Goal: Task Accomplishment & Management: Complete application form

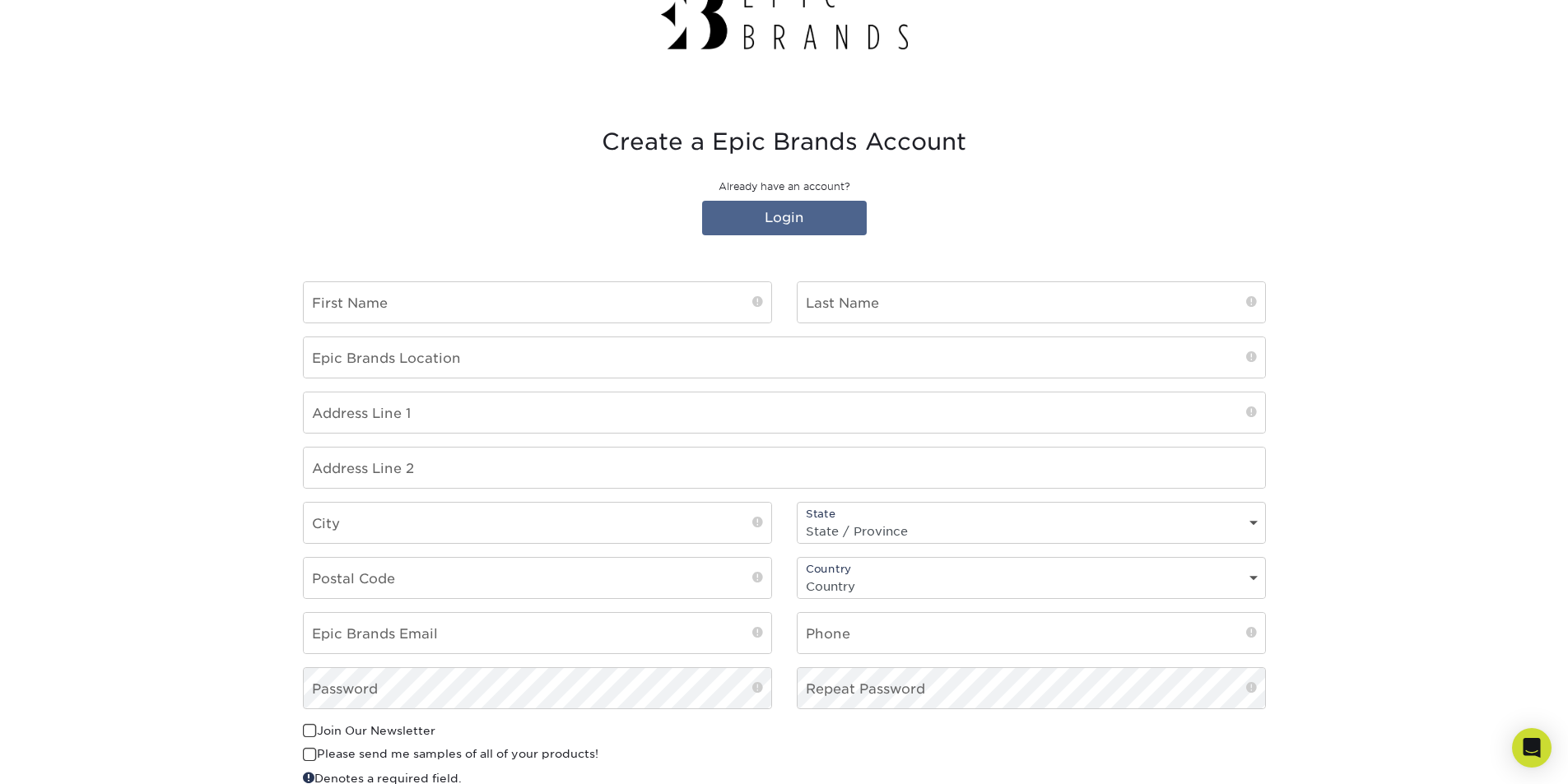
scroll to position [82, 0]
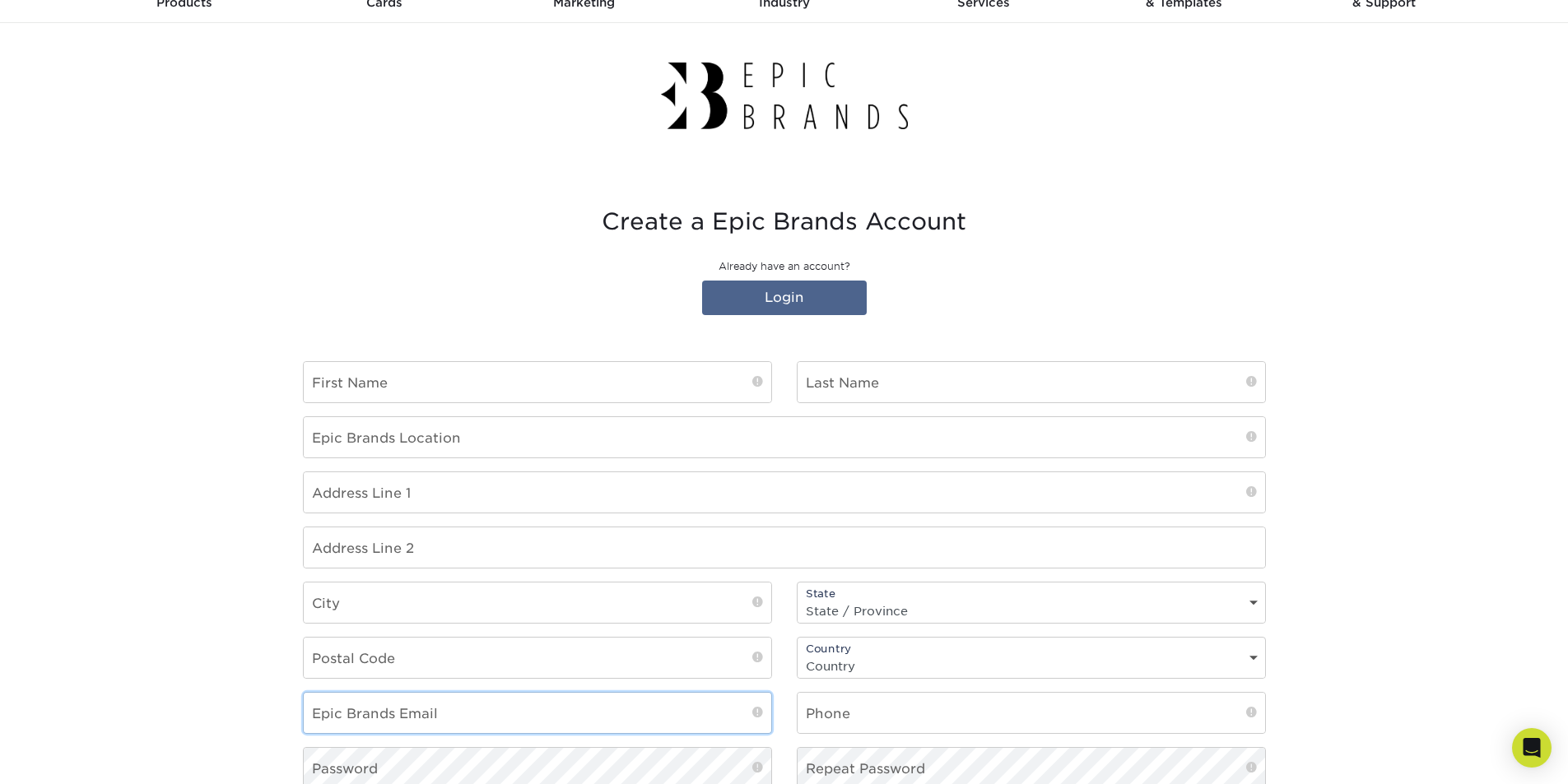
type input "[PERSON_NAME][EMAIL_ADDRESS][PERSON_NAME][DOMAIN_NAME]"
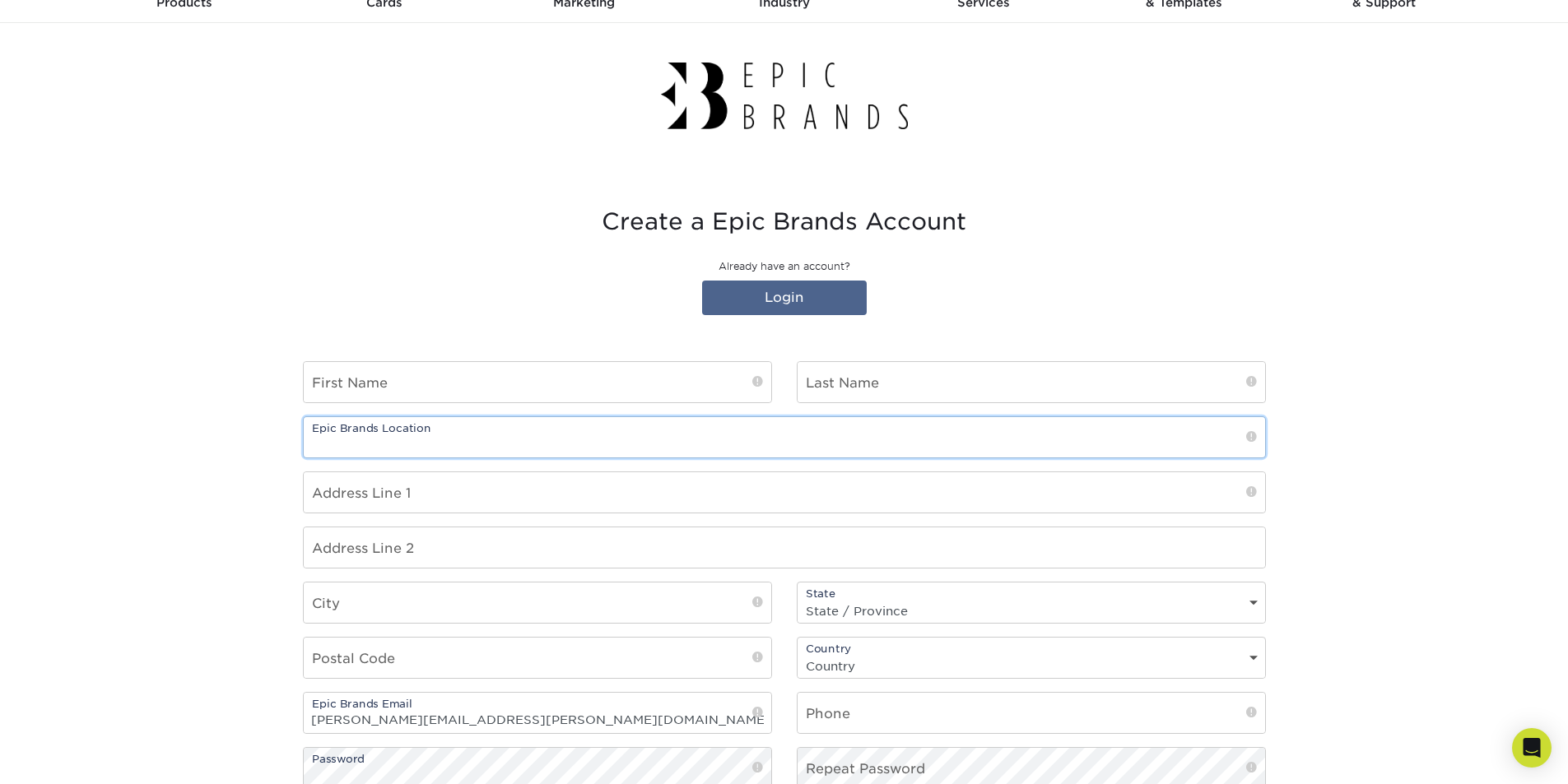
click at [1124, 443] on input "text" at bounding box center [784, 437] width 961 height 40
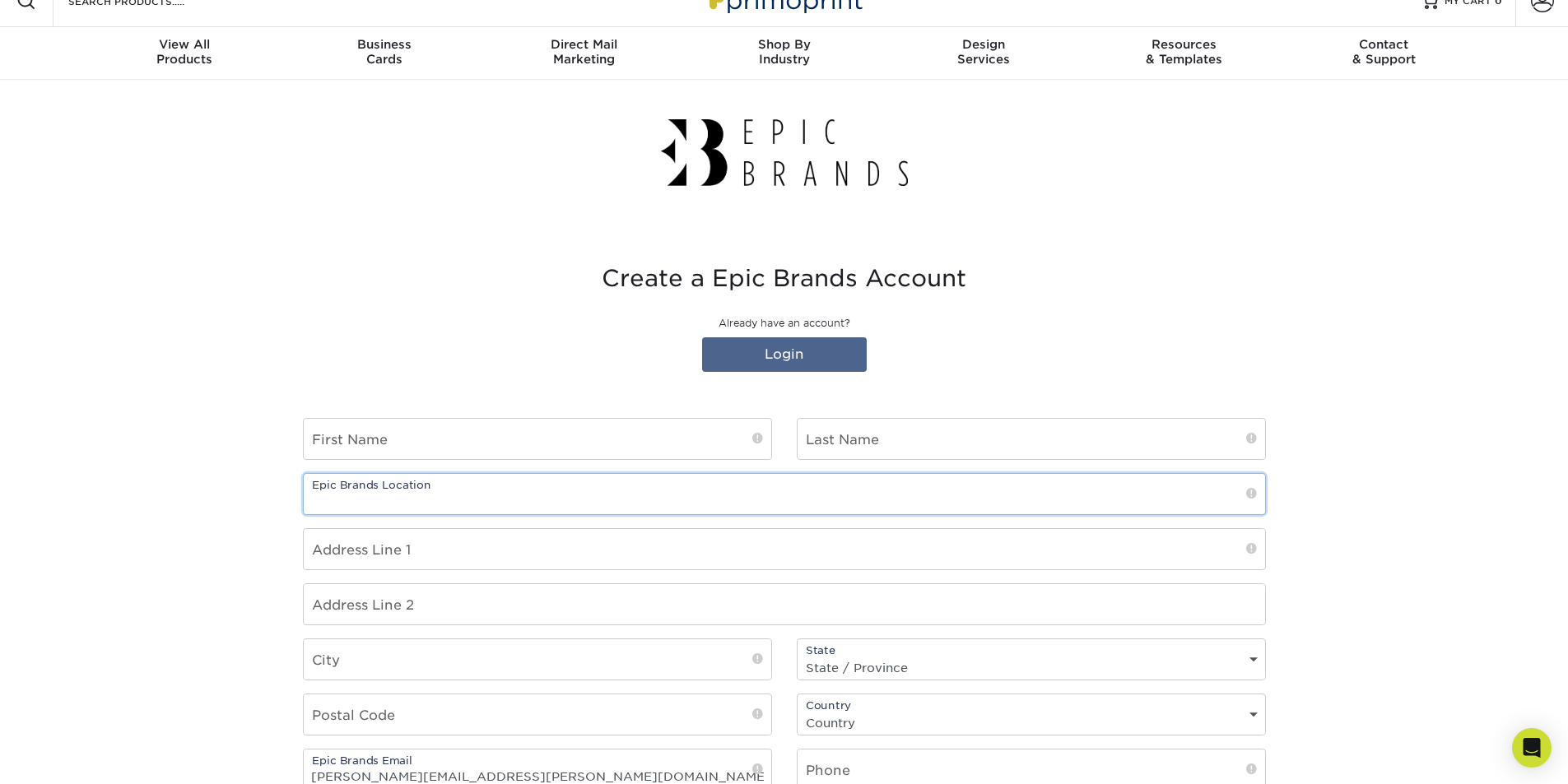
scroll to position [0, 0]
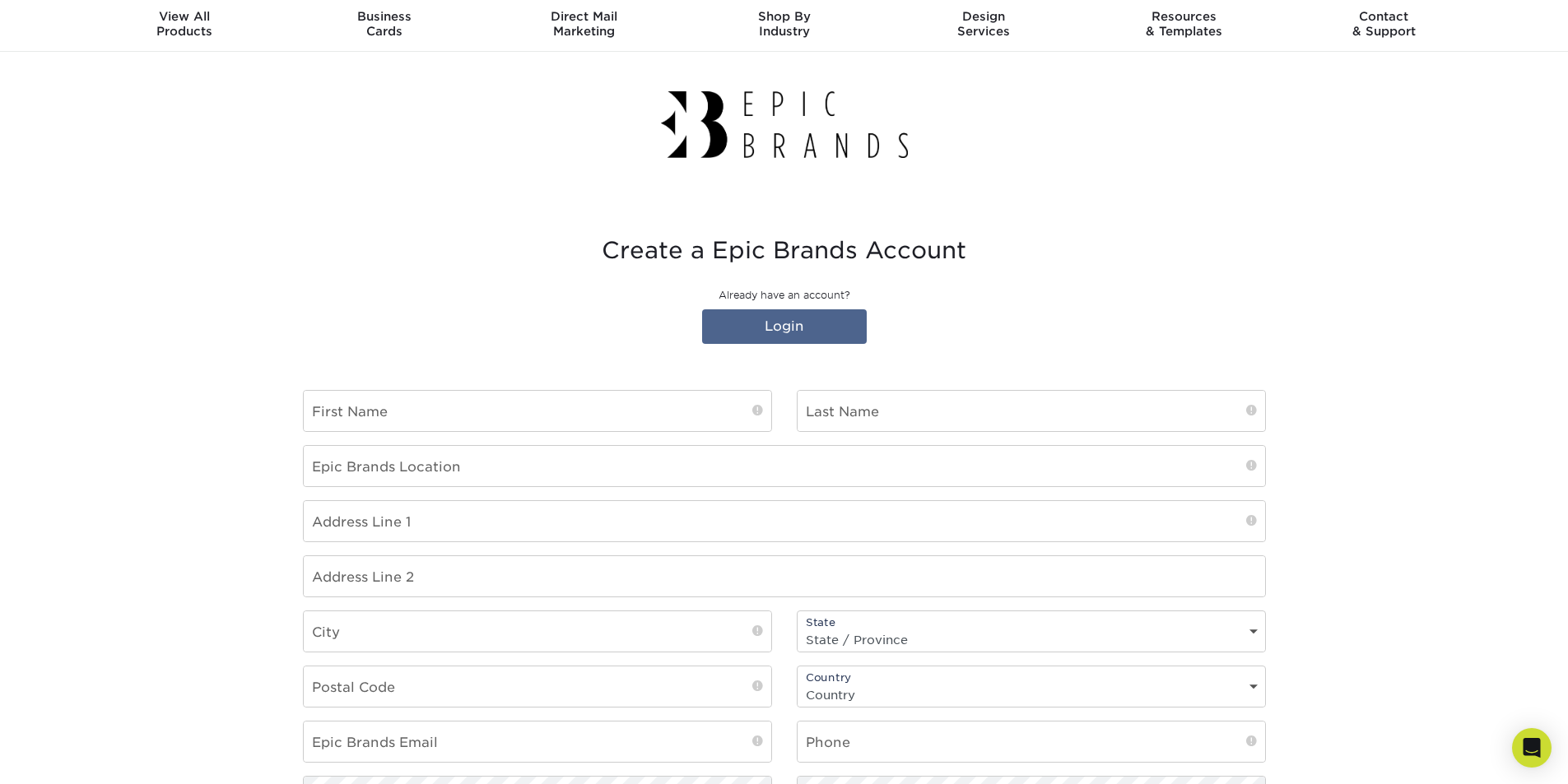
scroll to position [82, 0]
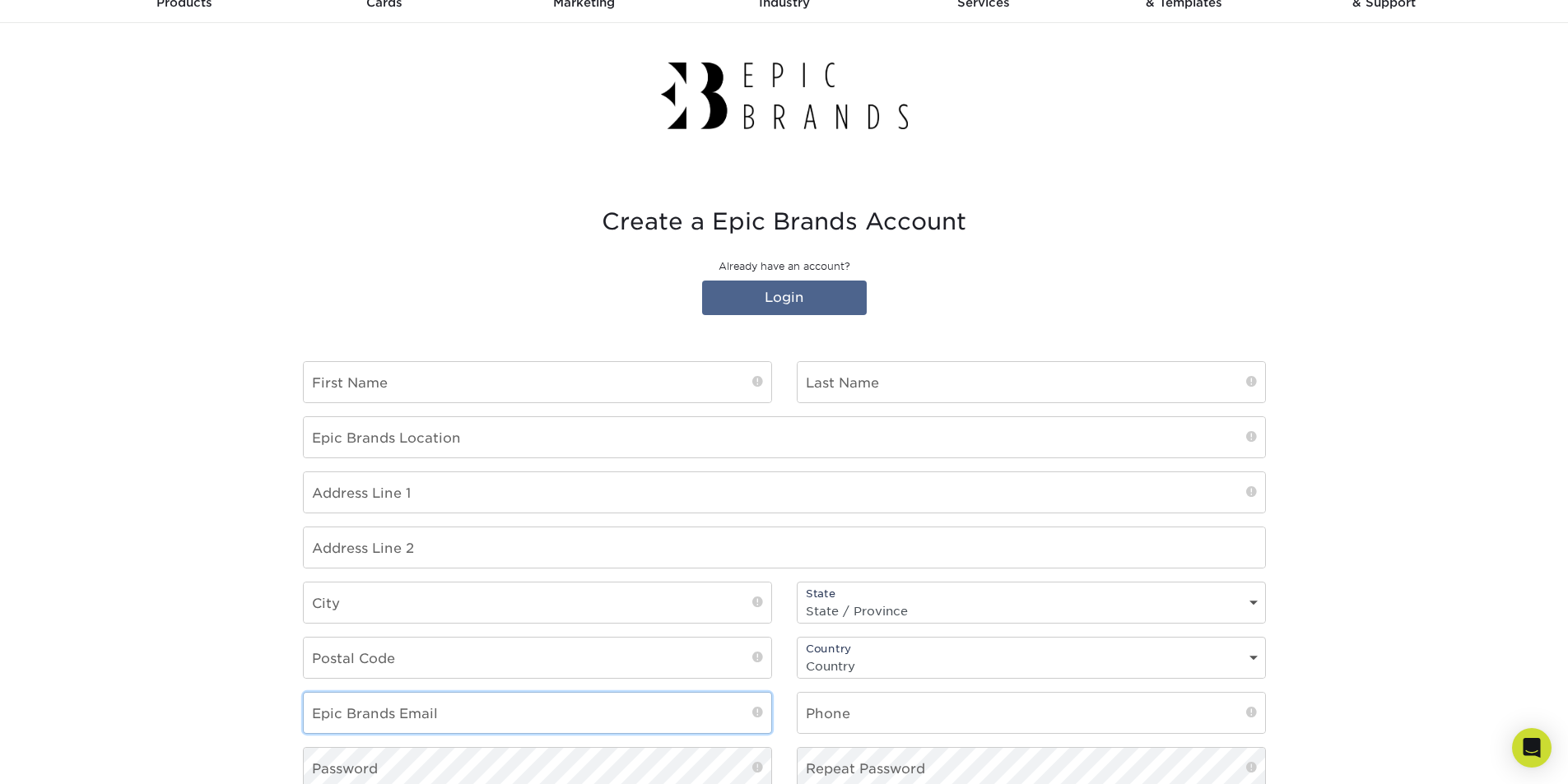
type input "[PERSON_NAME][EMAIL_ADDRESS][PERSON_NAME][DOMAIN_NAME]"
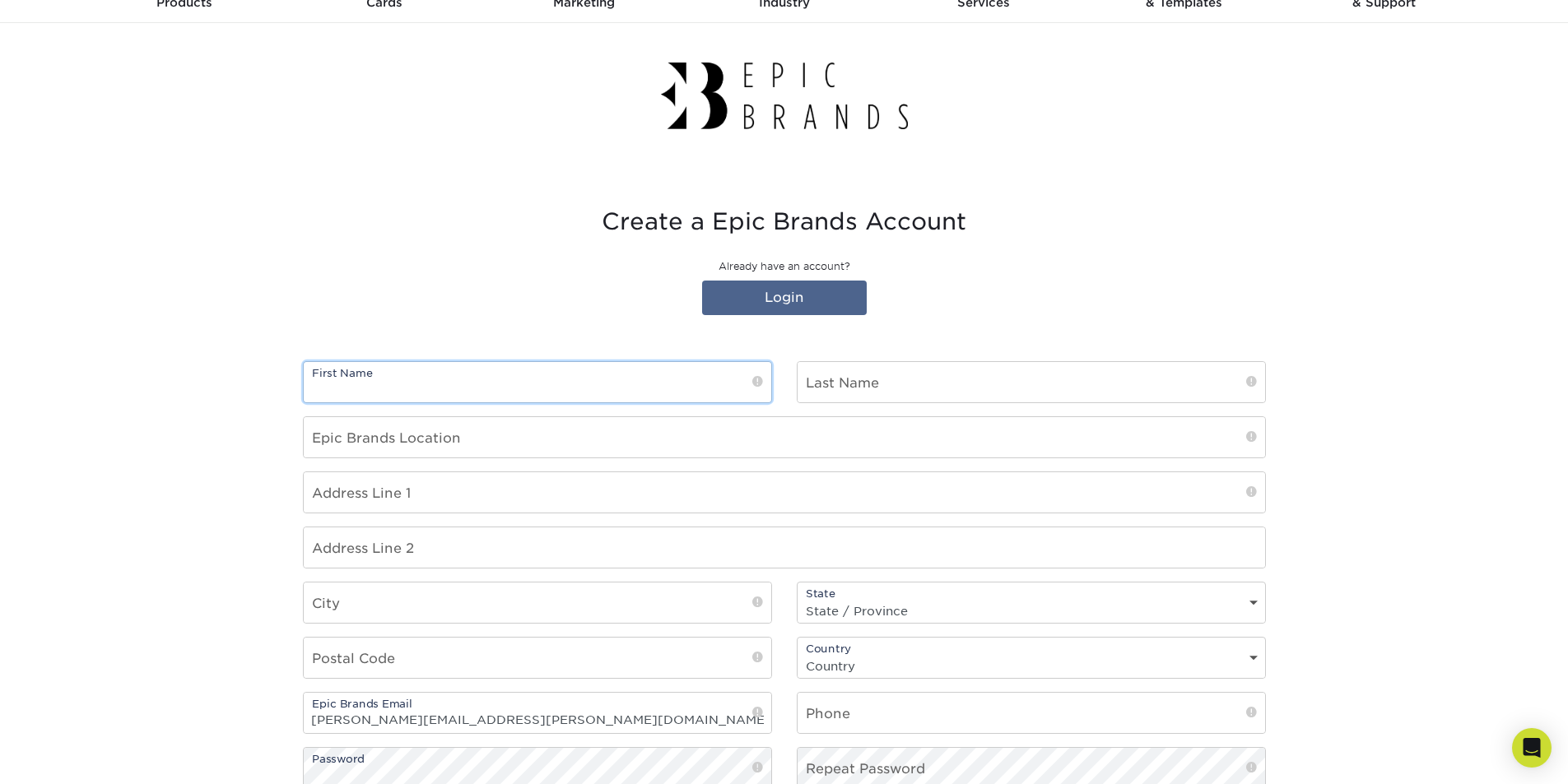
click at [505, 385] on input "text" at bounding box center [537, 382] width 468 height 40
click at [443, 275] on div "Create a Epic Brands Account Already have an account? Login" at bounding box center [784, 265] width 963 height 114
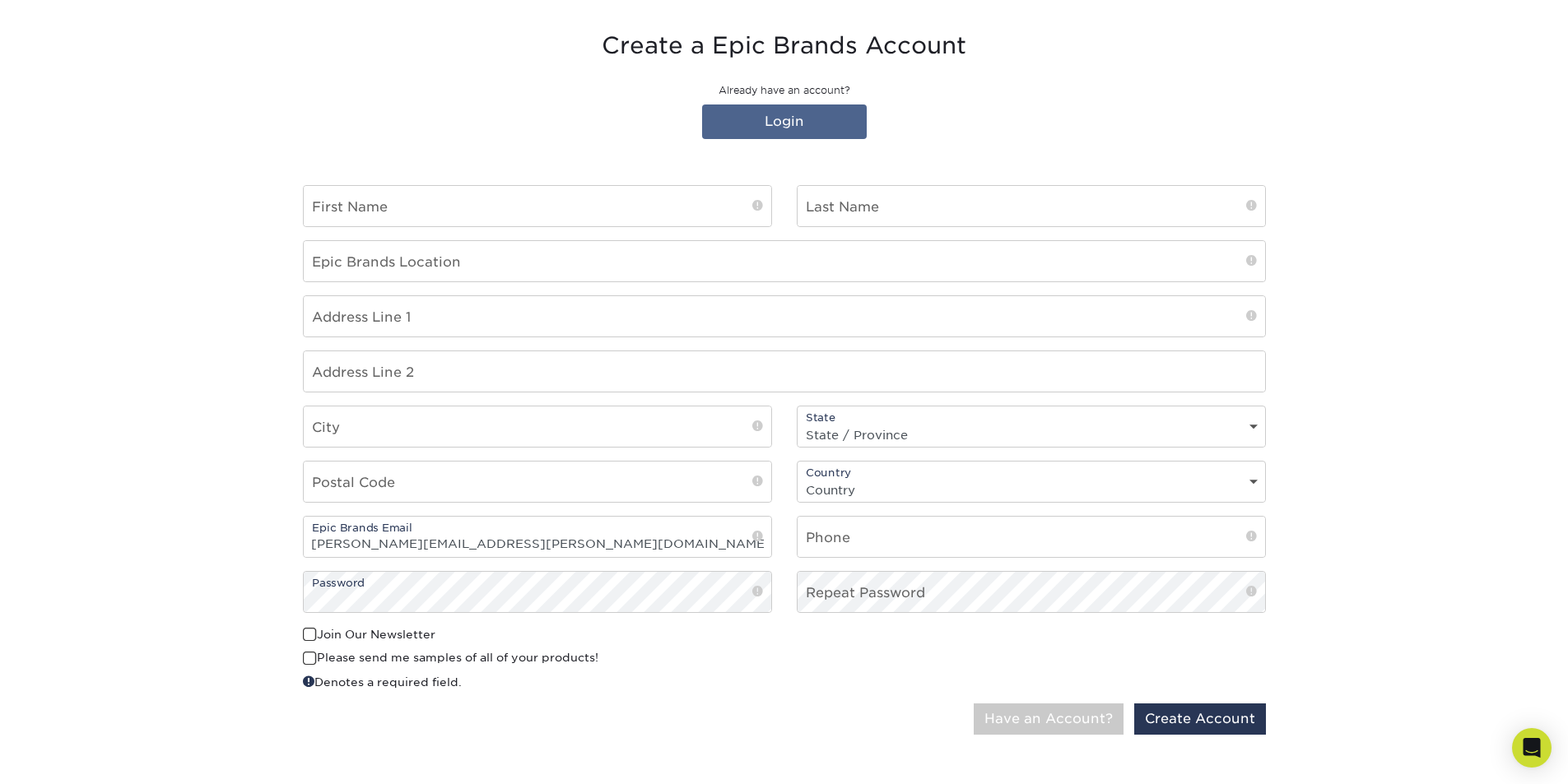
scroll to position [329, 0]
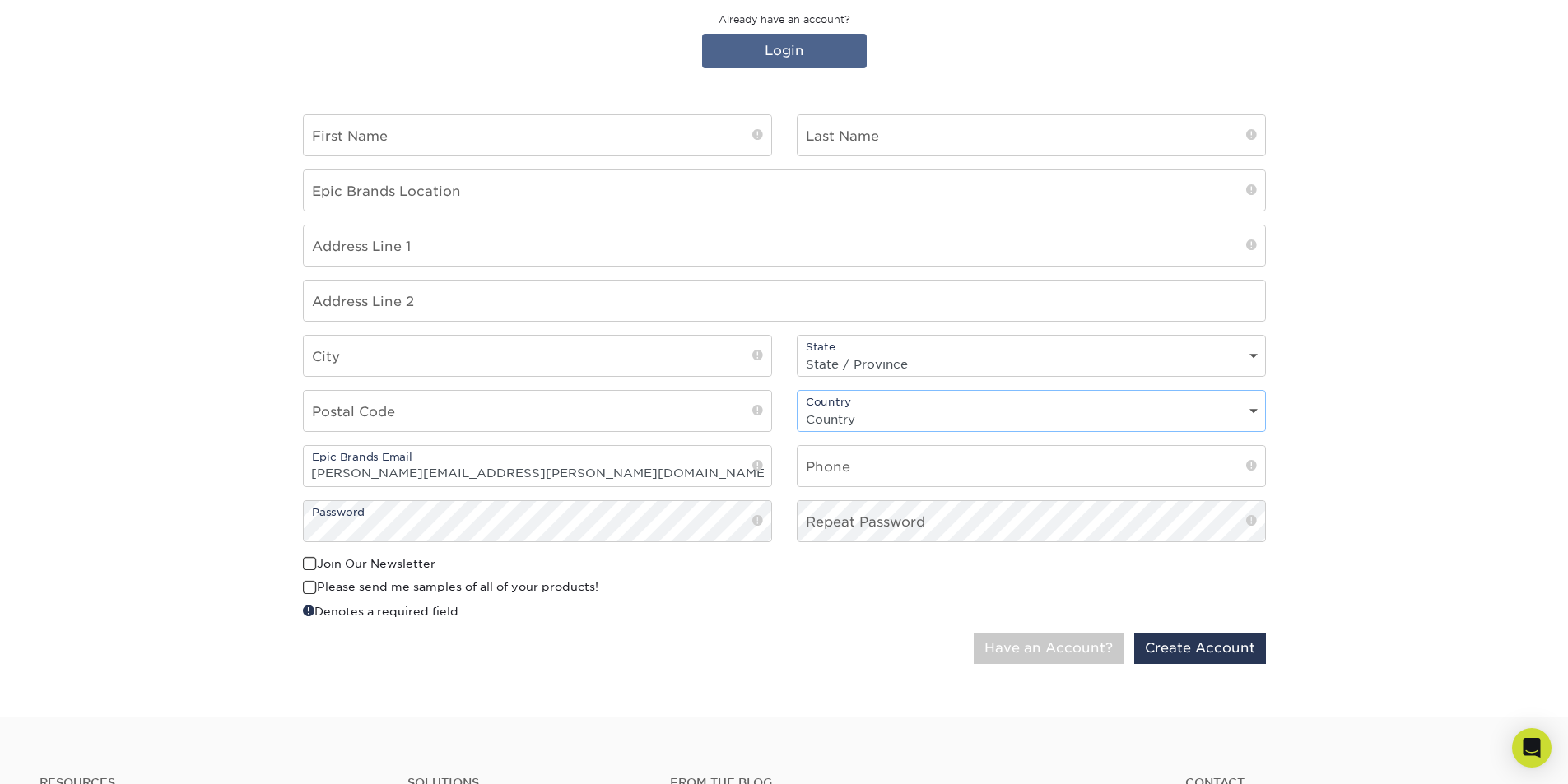
click at [1254, 411] on select "Country [GEOGRAPHIC_DATA] [GEOGRAPHIC_DATA]" at bounding box center [1032, 419] width 468 height 23
select select "US"
click at [798, 407] on select "Country [GEOGRAPHIC_DATA] [GEOGRAPHIC_DATA]" at bounding box center [1032, 419] width 468 height 23
